Goal: Task Accomplishment & Management: Manage account settings

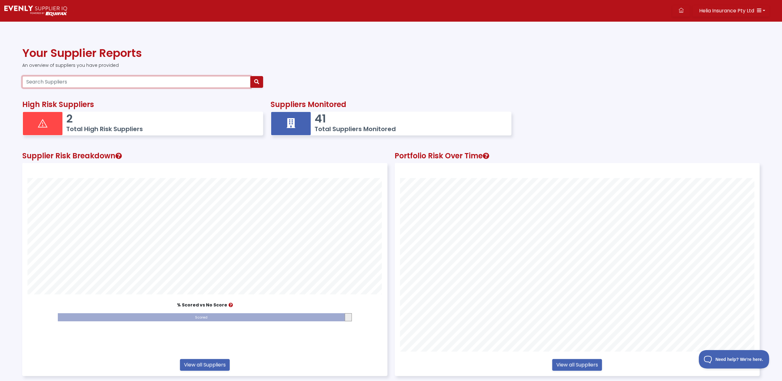
click at [84, 78] on input "Search Suppliers" at bounding box center [136, 82] width 228 height 12
type input "open"
click at [257, 82] on icon "button" at bounding box center [256, 81] width 5 height 5
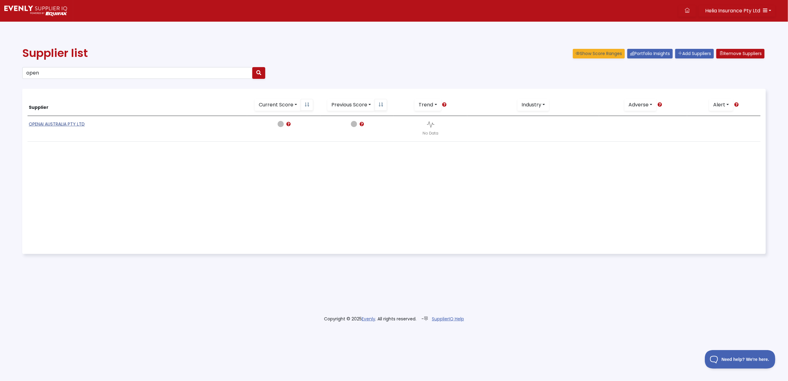
click at [52, 124] on link "OPENAI AUSTRALIA PTY LTD" at bounding box center [57, 124] width 56 height 6
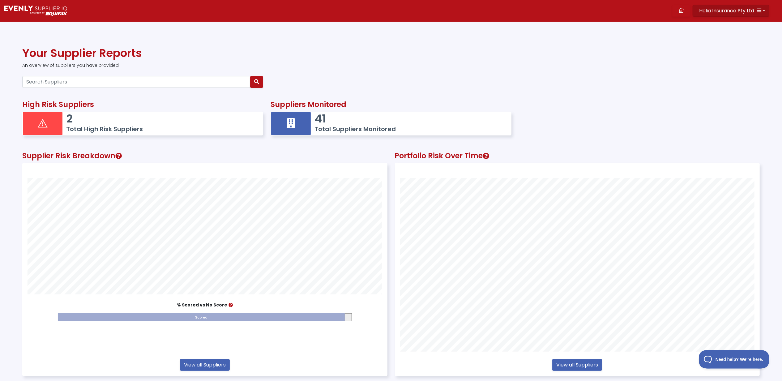
click at [766, 9] on button "Helia Insurance Pty Ltd" at bounding box center [730, 11] width 77 height 12
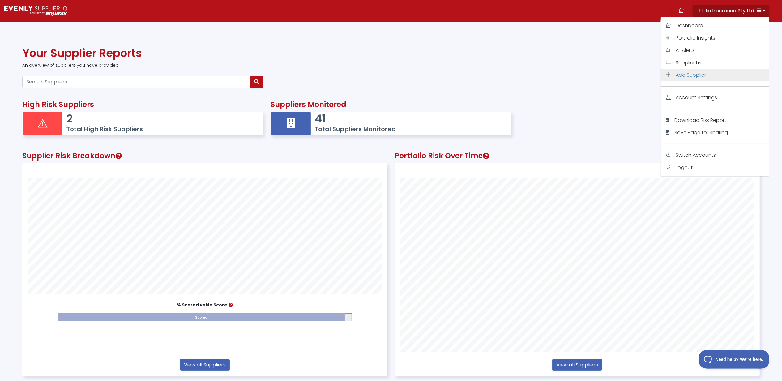
click at [688, 72] on span "Add Supplier" at bounding box center [690, 74] width 30 height 7
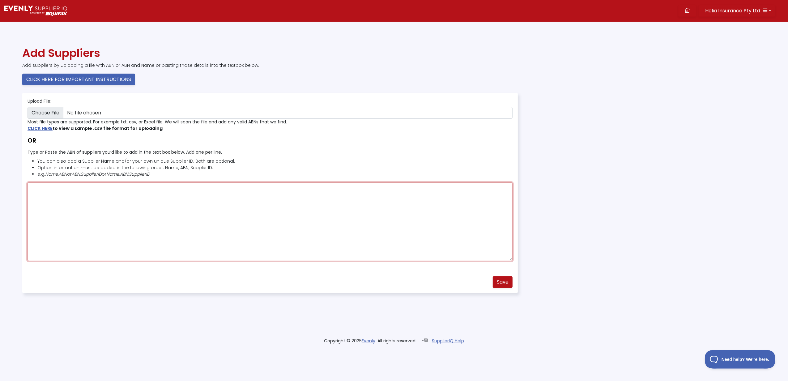
click at [50, 196] on textarea "Type or Paste the ABN of suppliers you’d like to add in the text box below. Add…" at bounding box center [270, 221] width 485 height 79
drag, startPoint x: 55, startPoint y: 197, endPoint x: 54, endPoint y: 192, distance: 5.0
click at [54, 196] on textarea "Type or Paste the ABN of suppliers you’d like to add in the text box below. Add…" at bounding box center [270, 221] width 485 height 79
type textarea "97687082793"
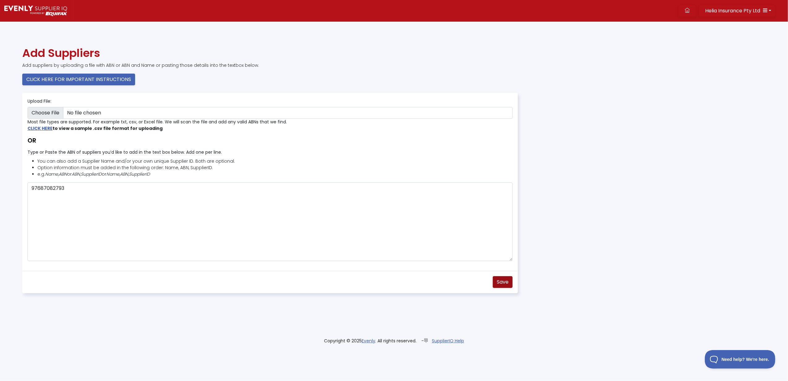
click at [508, 280] on span "Save" at bounding box center [503, 281] width 12 height 7
click at [687, 8] on icon at bounding box center [687, 10] width 5 height 5
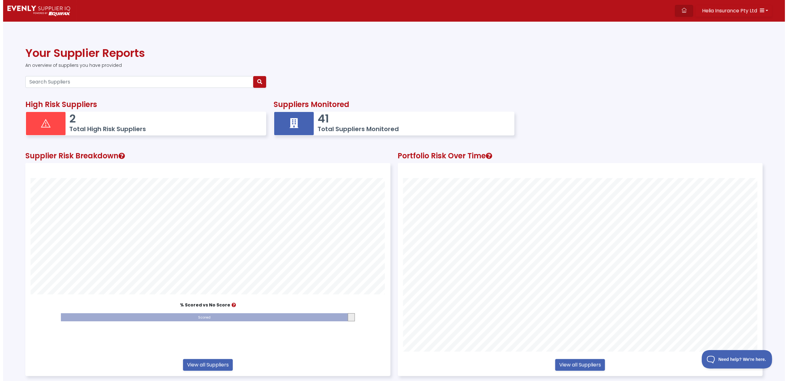
scroll to position [213, 364]
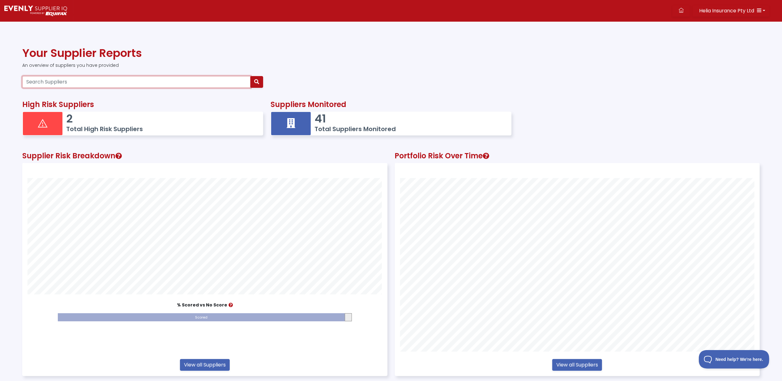
click at [51, 80] on input "Search Suppliers" at bounding box center [136, 82] width 228 height 12
type input "open"
click at [256, 80] on icon "button" at bounding box center [256, 81] width 5 height 5
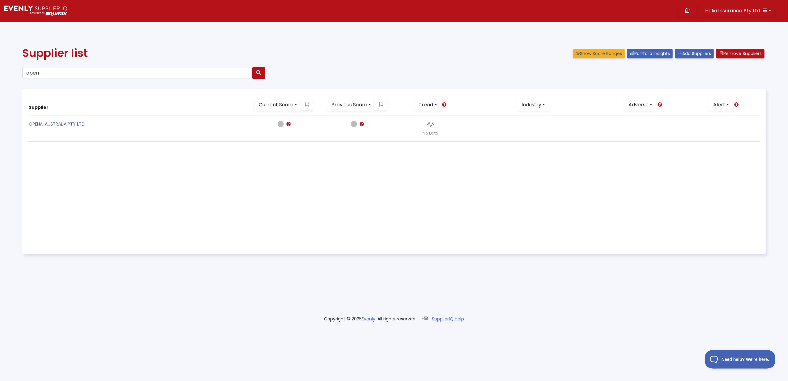
click at [57, 123] on link "OPENAI AUSTRALIA PTY LTD" at bounding box center [57, 124] width 56 height 6
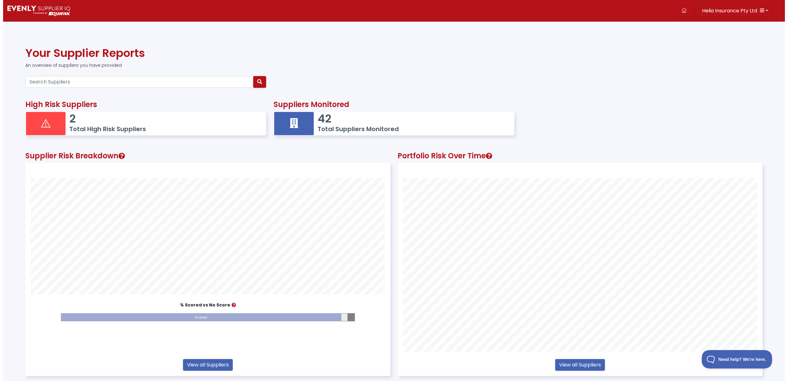
scroll to position [213, 364]
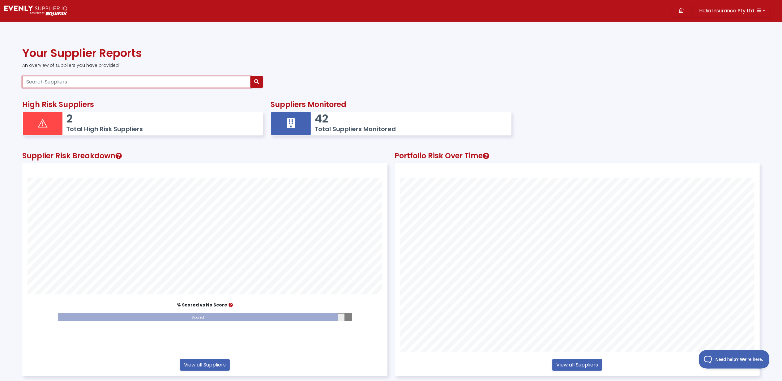
click at [56, 83] on input "Search Suppliers" at bounding box center [136, 82] width 228 height 12
type input "open"
click at [257, 82] on icon "button" at bounding box center [256, 81] width 5 height 5
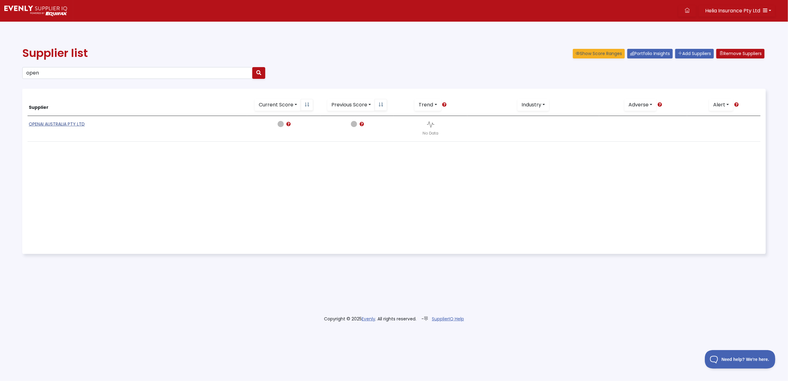
click at [49, 122] on link "OPENAI AUSTRALIA PTY LTD" at bounding box center [57, 124] width 56 height 6
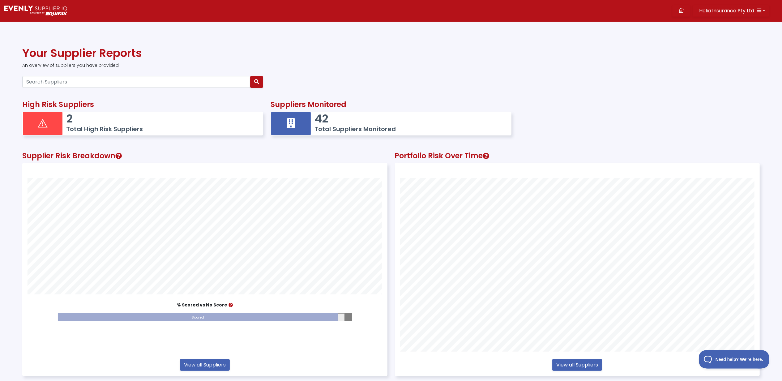
scroll to position [213, 364]
click at [85, 124] on p "2" at bounding box center [161, 118] width 191 height 13
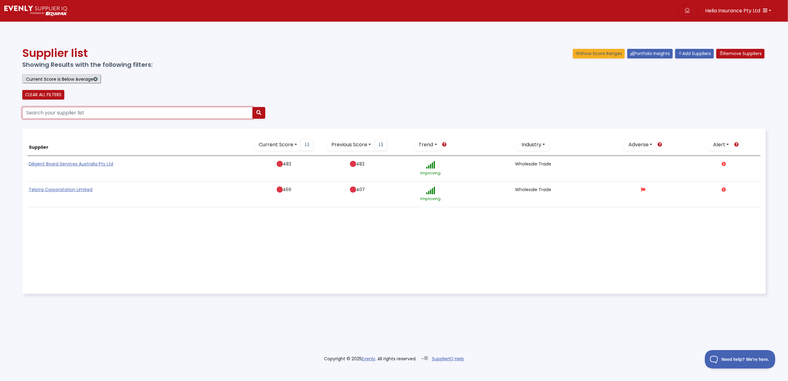
click at [47, 112] on input "Search your supplier list" at bounding box center [137, 113] width 230 height 12
click at [688, 9] on icon at bounding box center [687, 10] width 5 height 5
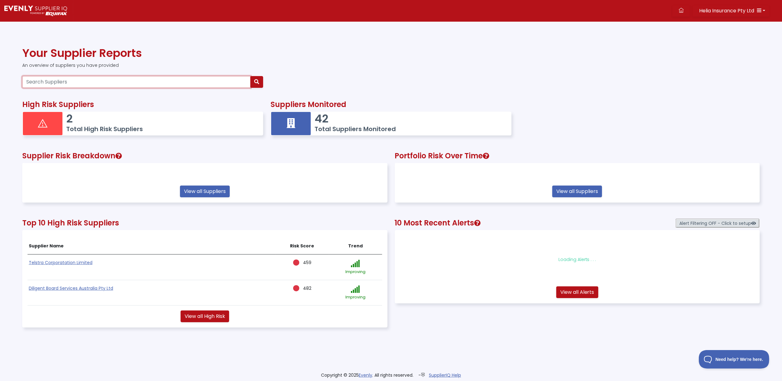
click at [99, 83] on input "Search Suppliers" at bounding box center [136, 82] width 228 height 12
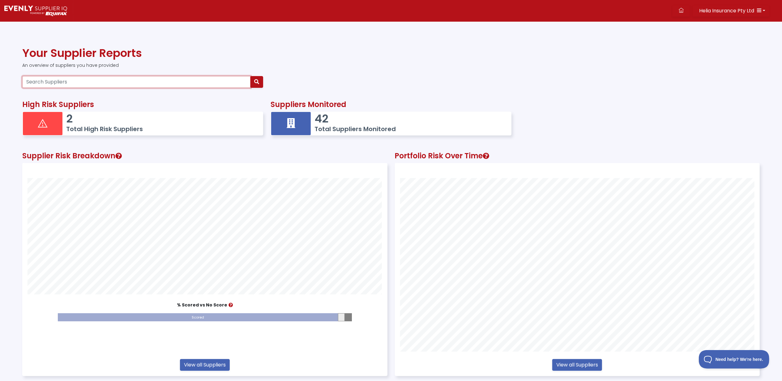
scroll to position [213, 364]
type input "open"
click at [257, 81] on icon "button" at bounding box center [256, 81] width 5 height 5
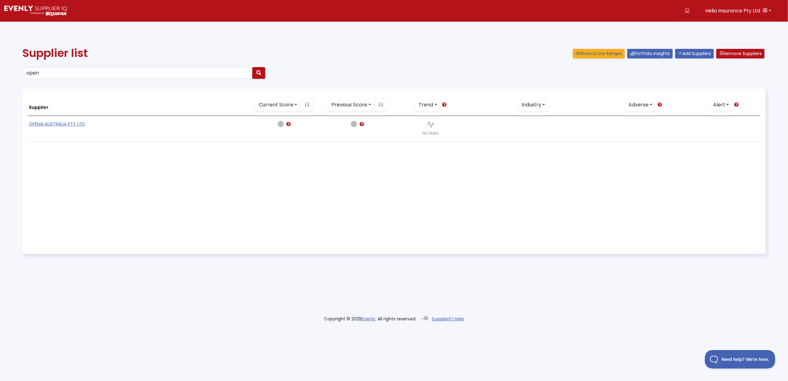
click at [288, 123] on icon at bounding box center [288, 124] width 4 height 4
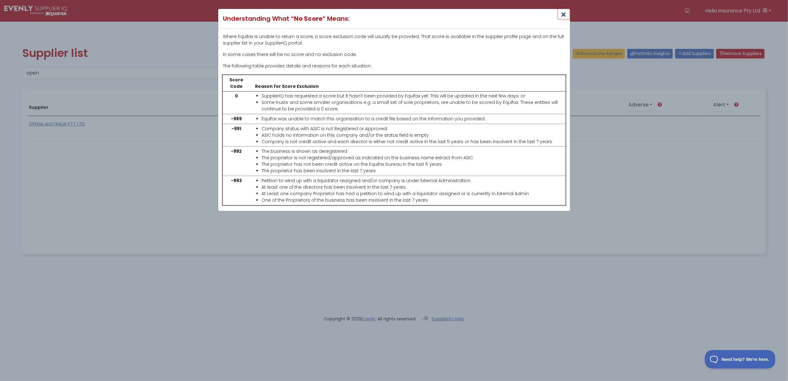
click at [563, 15] on icon "Close" at bounding box center [564, 15] width 4 height 6
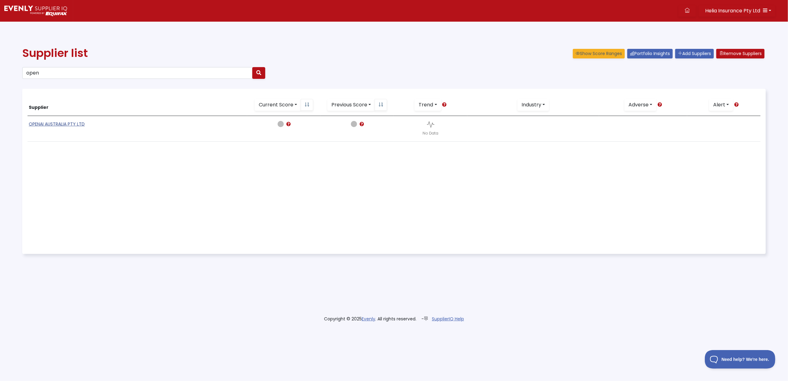
click at [56, 123] on link "OPENAI AUSTRALIA PTY LTD" at bounding box center [57, 124] width 56 height 6
click at [362, 123] on icon at bounding box center [362, 124] width 4 height 4
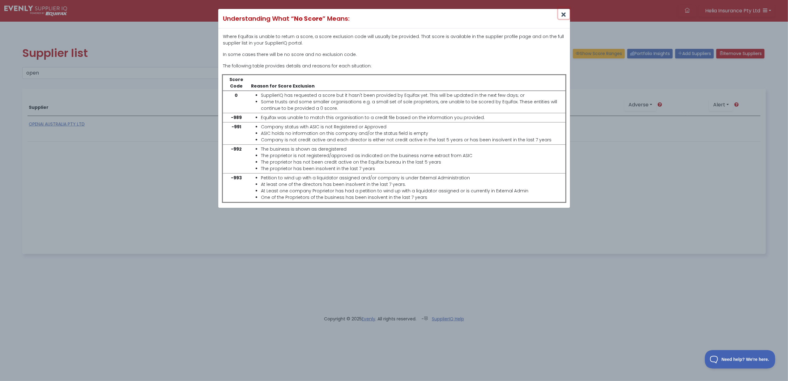
click at [564, 16] on icon "Close" at bounding box center [564, 15] width 4 height 6
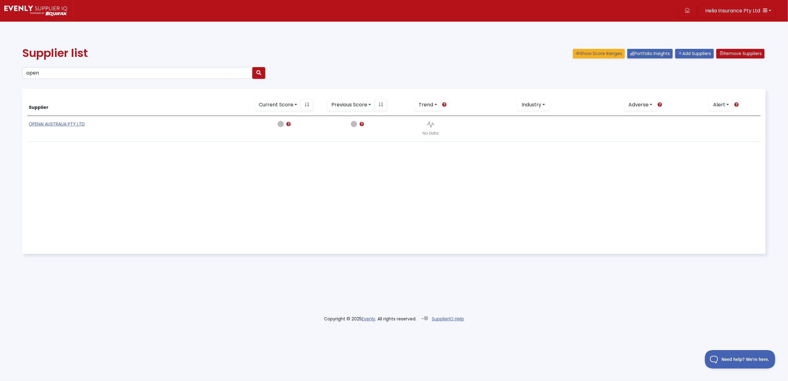
click at [432, 124] on icon at bounding box center [430, 125] width 7 height 8
click at [289, 125] on icon at bounding box center [288, 124] width 4 height 4
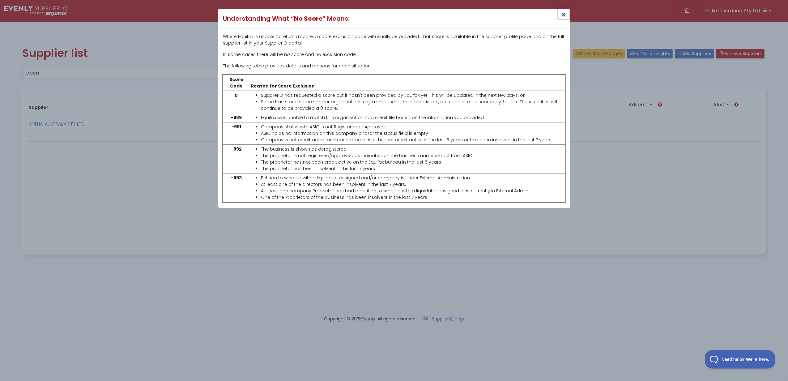
click at [563, 14] on icon "Close" at bounding box center [564, 15] width 4 height 6
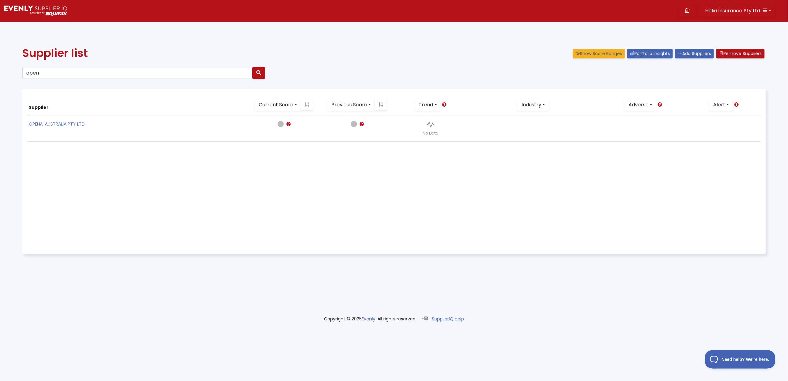
click at [662, 103] on icon at bounding box center [660, 104] width 4 height 4
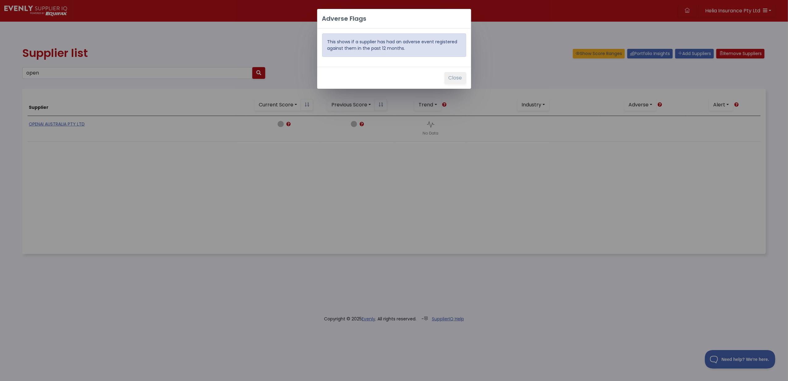
click at [460, 78] on button "Close" at bounding box center [456, 78] width 22 height 12
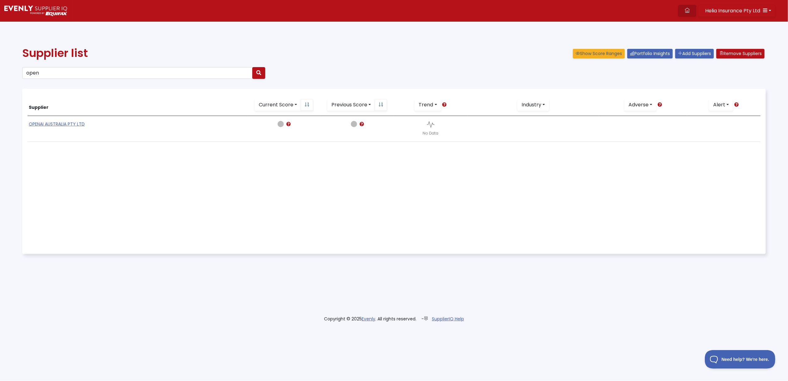
click at [685, 9] on icon at bounding box center [687, 10] width 5 height 5
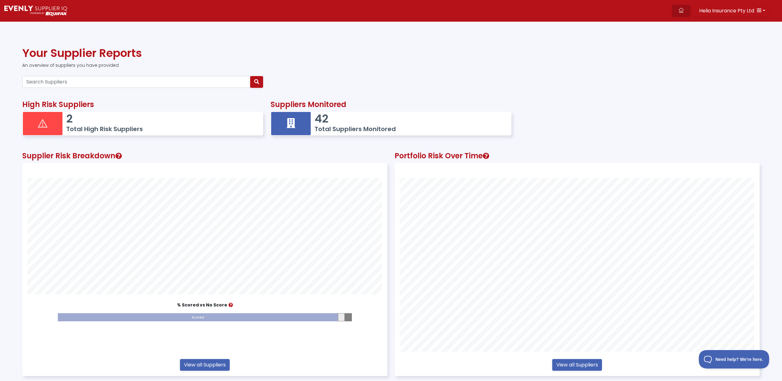
scroll to position [213, 364]
click at [203, 362] on link "View all Suppliers" at bounding box center [205, 365] width 50 height 12
